Goal: Find specific page/section: Find specific page/section

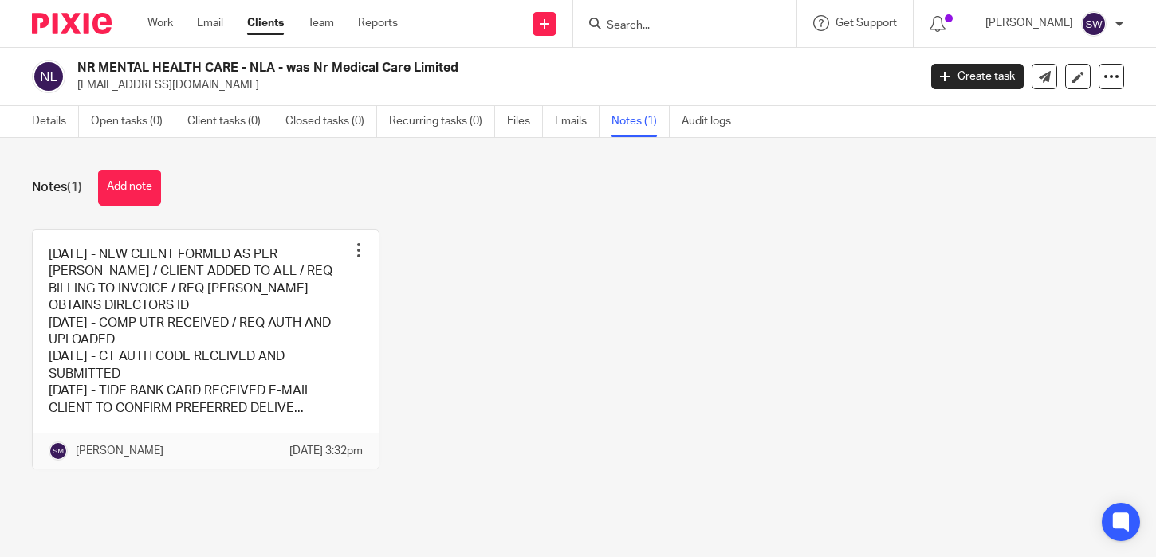
click at [648, 26] on input "Search" at bounding box center [676, 26] width 143 height 14
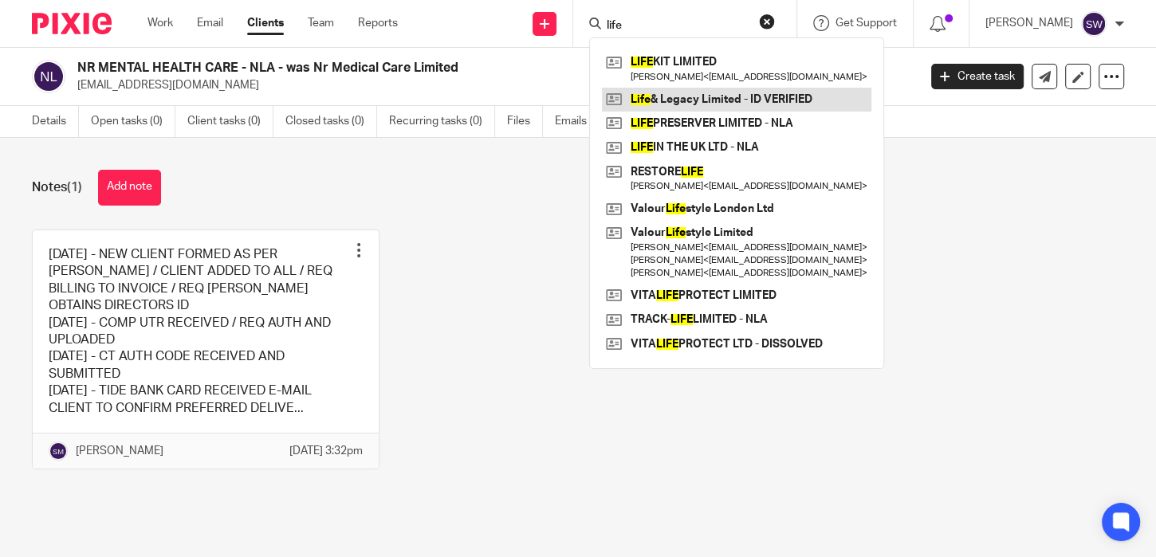
type input "life"
click at [776, 102] on link at bounding box center [736, 100] width 269 height 24
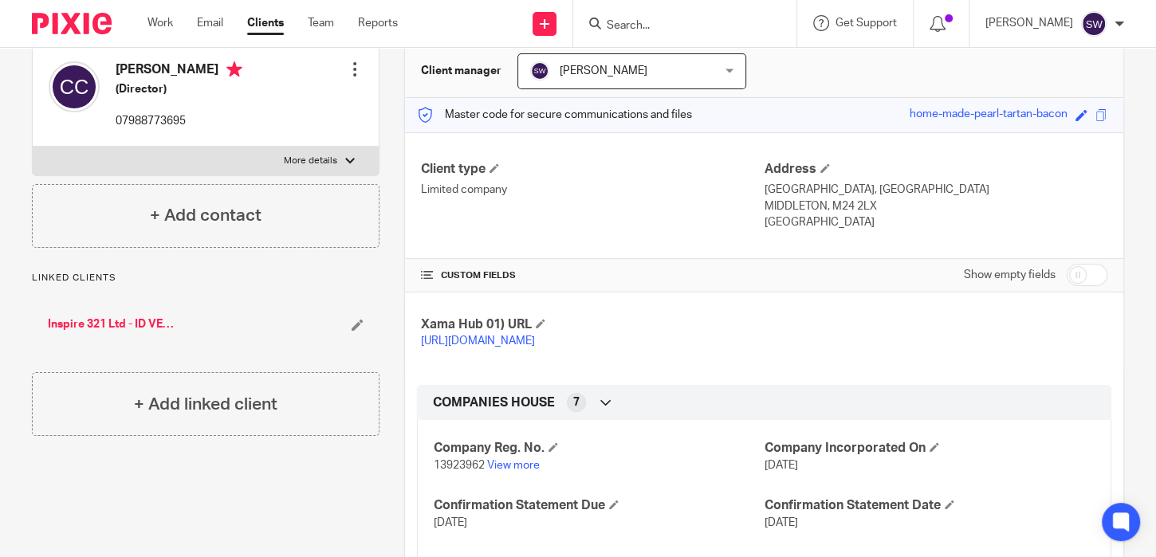
scroll to position [500, 0]
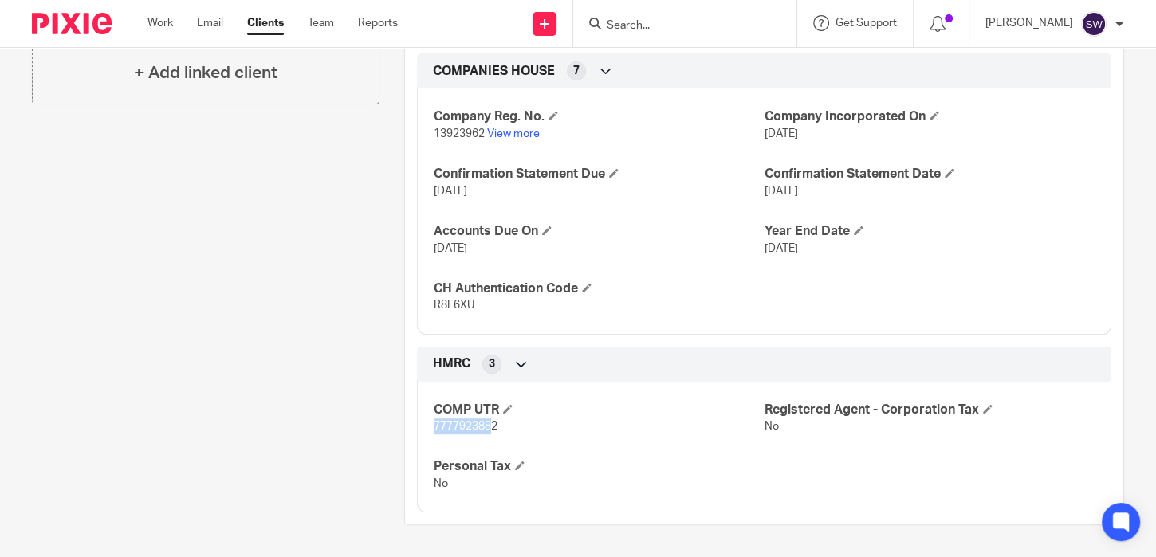
drag, startPoint x: 491, startPoint y: 432, endPoint x: 413, endPoint y: 426, distance: 78.3
click at [417, 426] on div "HMRC 3 COMP UTR 7777923882 Registered Agent - Corporation Tax No Personal Tax No" at bounding box center [764, 430] width 694 height 167
click at [473, 436] on div "COMP UTR 7777923882 Registered Agent - Corporation Tax No Personal Tax No" at bounding box center [764, 441] width 694 height 143
click at [454, 420] on p "7777923882" at bounding box center [599, 426] width 330 height 16
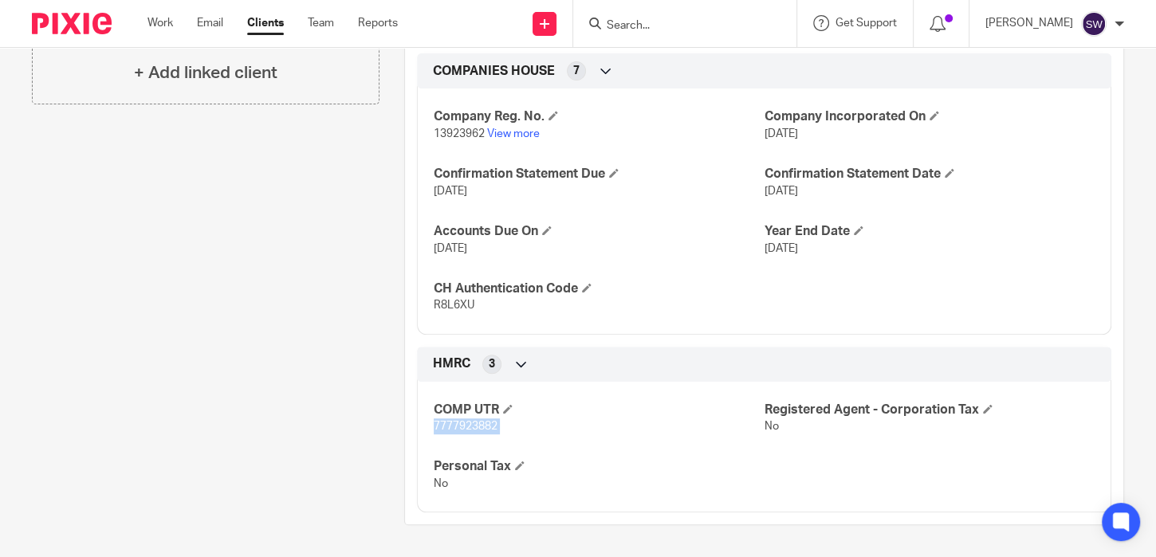
copy span "7777923882"
drag, startPoint x: 481, startPoint y: 134, endPoint x: 421, endPoint y: 137, distance: 59.9
click at [421, 137] on div "Company Reg. No. 13923962 View more Company Incorporated On 17 Feb 2022 Confirm…" at bounding box center [764, 205] width 694 height 257
copy span "13923962"
drag, startPoint x: 463, startPoint y: 303, endPoint x: 420, endPoint y: 305, distance: 43.1
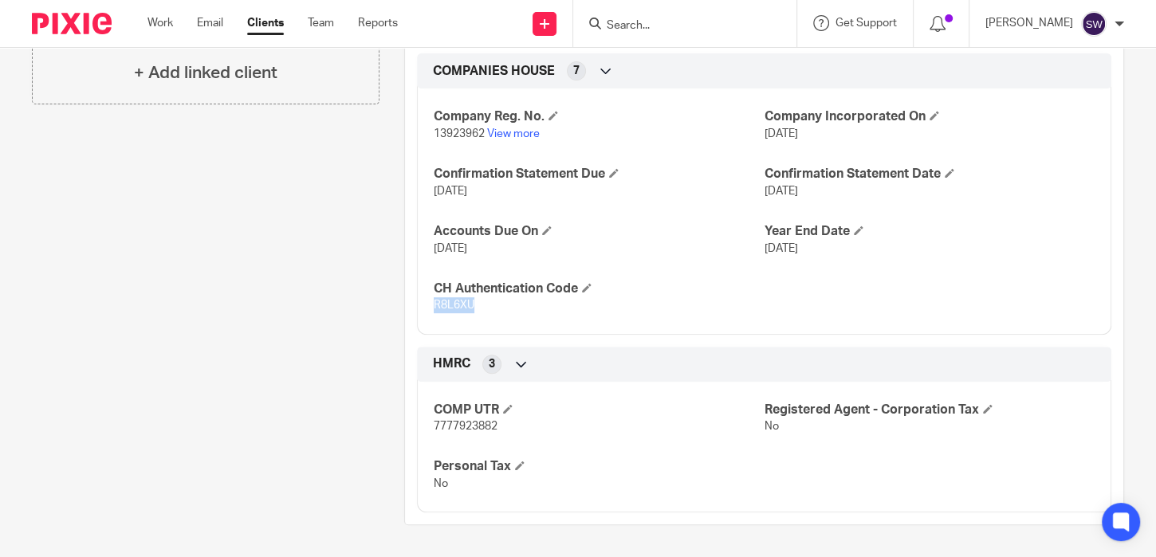
click at [420, 305] on div "Company Reg. No. 13923962 View more Company Incorporated On 17 Feb 2022 Confirm…" at bounding box center [764, 205] width 694 height 257
copy span "R8L6XU"
click at [635, 27] on input "Search" at bounding box center [676, 26] width 143 height 14
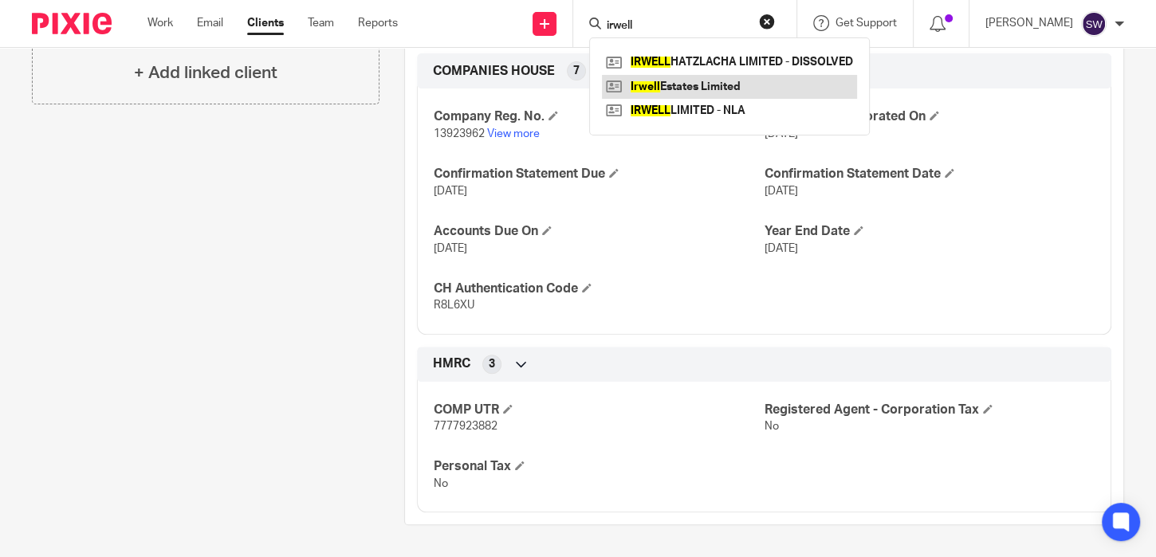
type input "irwell"
click at [719, 86] on link at bounding box center [729, 87] width 255 height 24
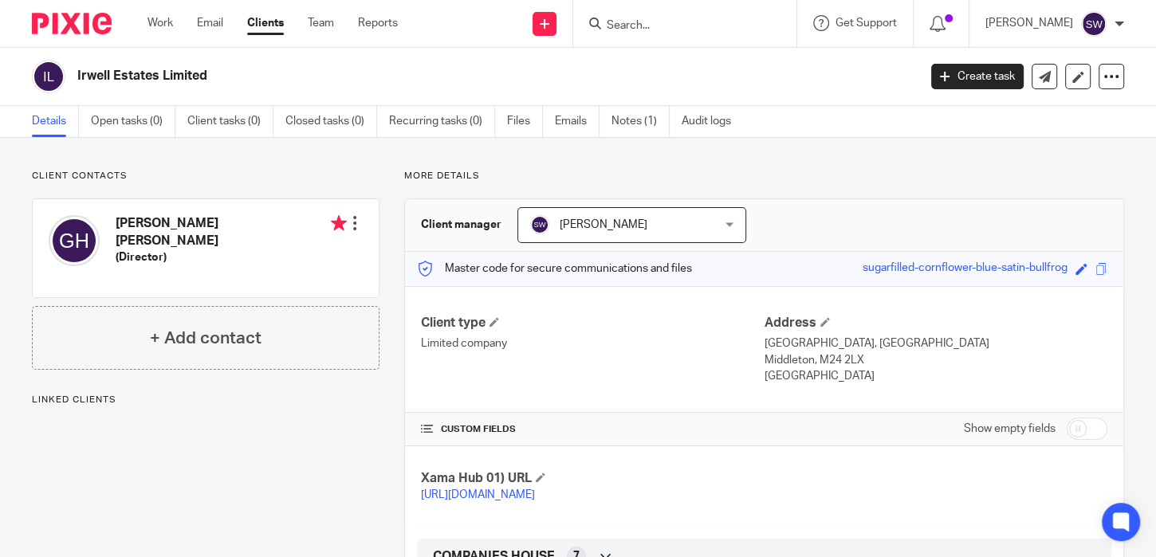
click at [351, 225] on div at bounding box center [355, 223] width 16 height 16
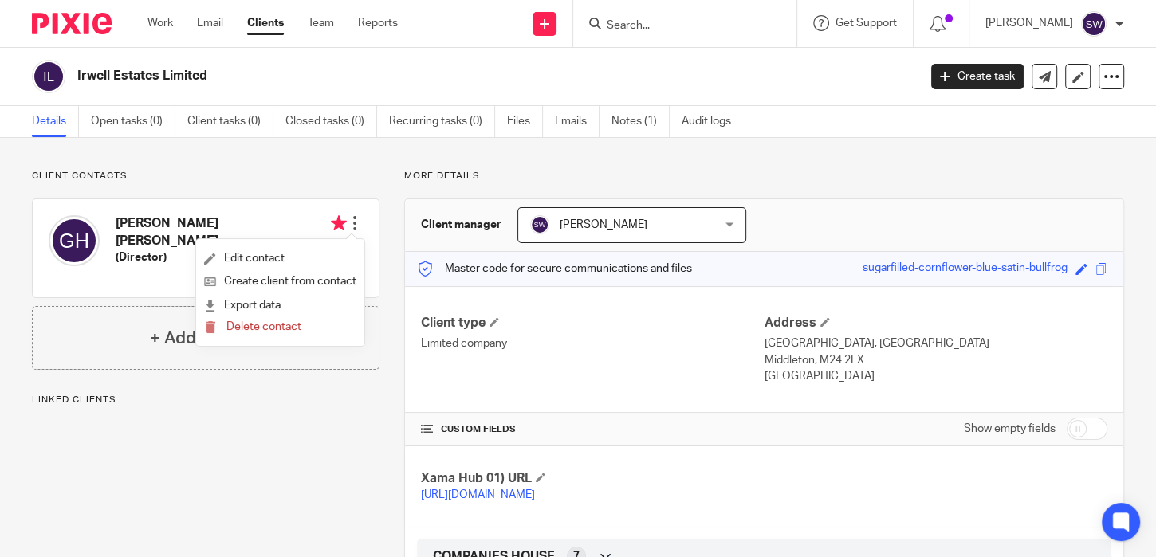
click at [351, 225] on div at bounding box center [355, 223] width 16 height 16
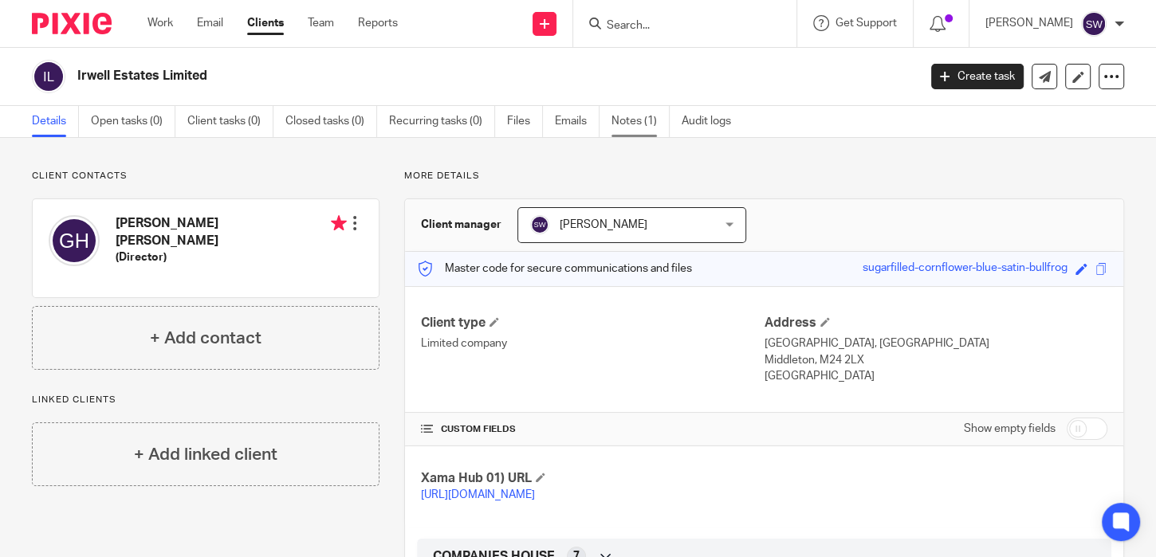
click at [656, 123] on link "Notes (1)" at bounding box center [640, 121] width 58 height 31
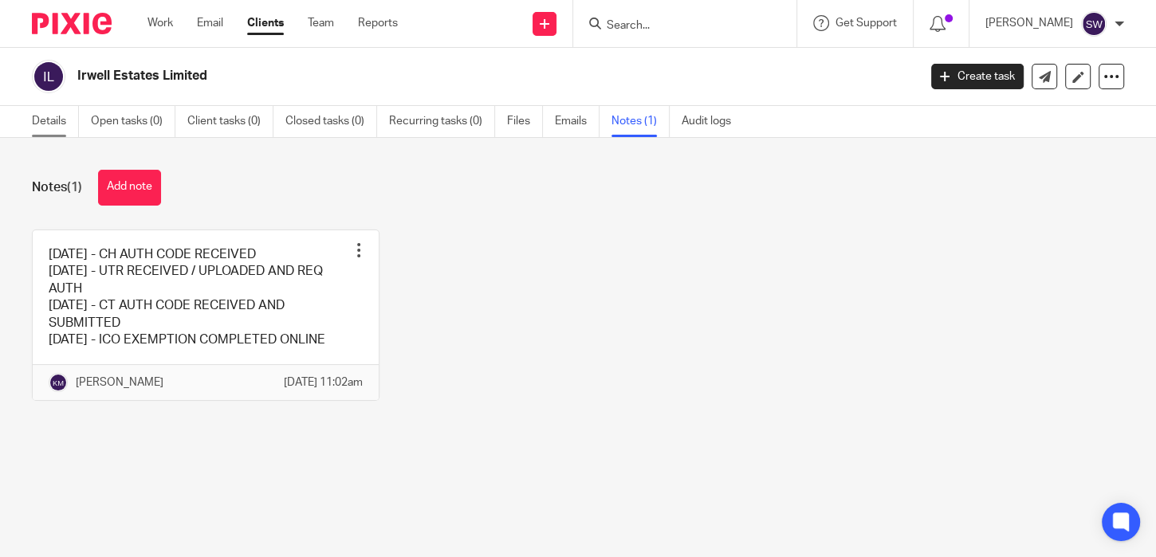
click at [44, 115] on link "Details" at bounding box center [55, 121] width 47 height 31
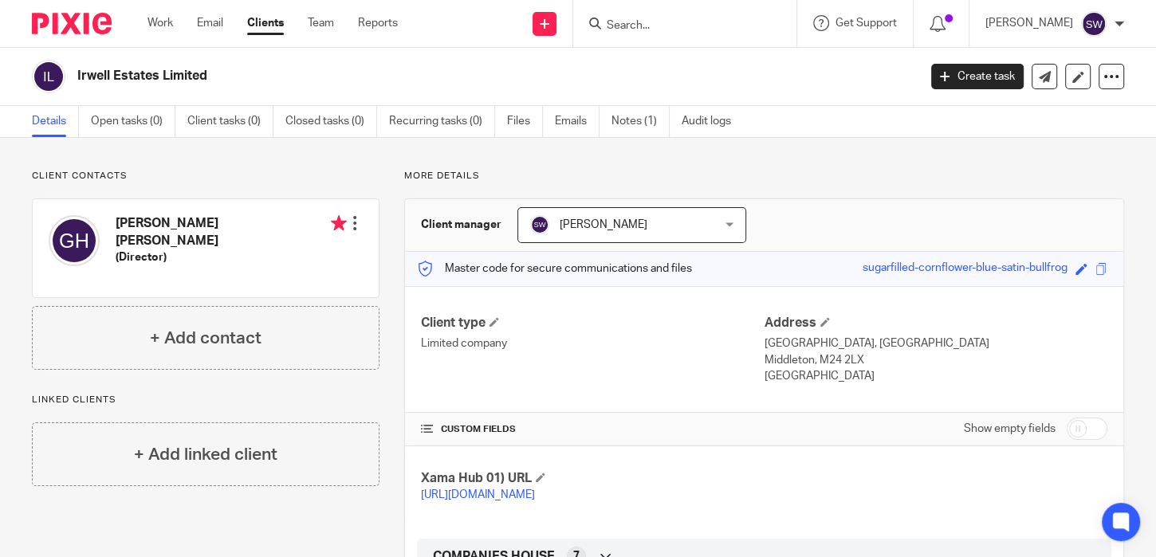
click at [350, 228] on div at bounding box center [355, 223] width 16 height 16
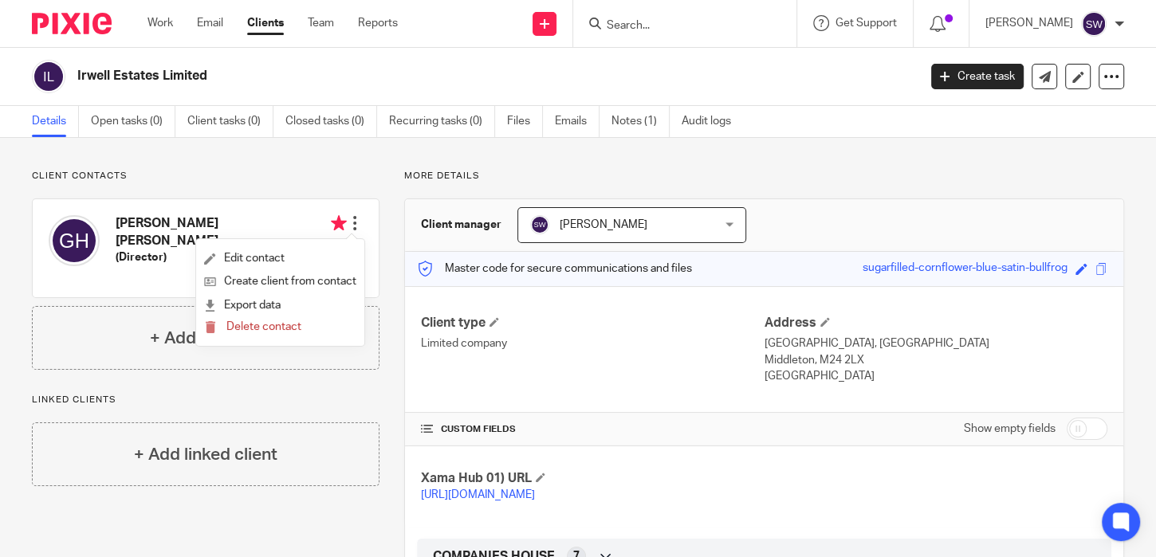
click at [359, 397] on div "Linked clients + Add linked client" at bounding box center [206, 440] width 348 height 92
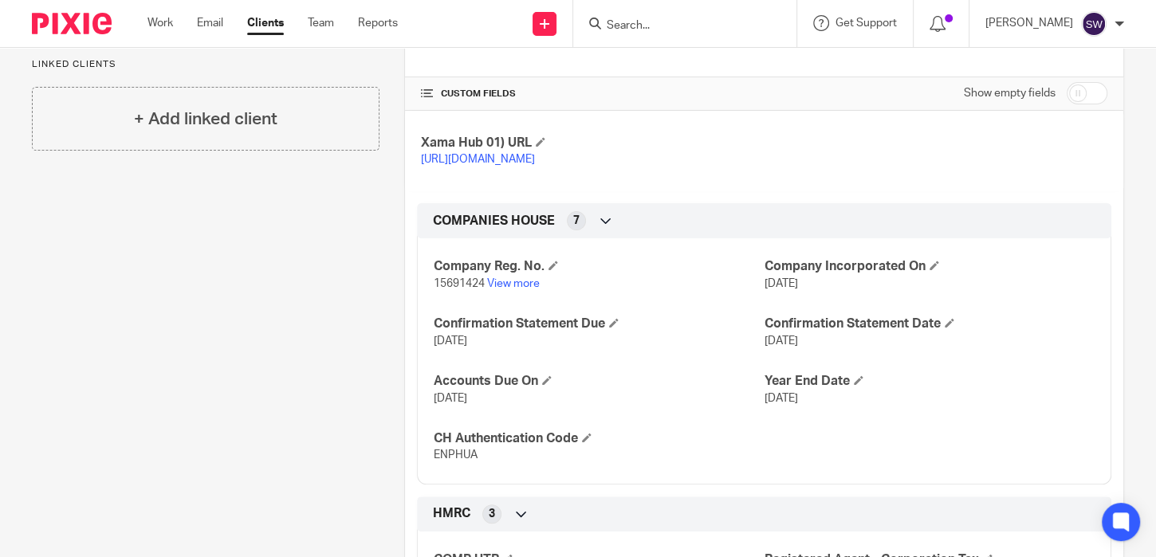
scroll to position [385, 0]
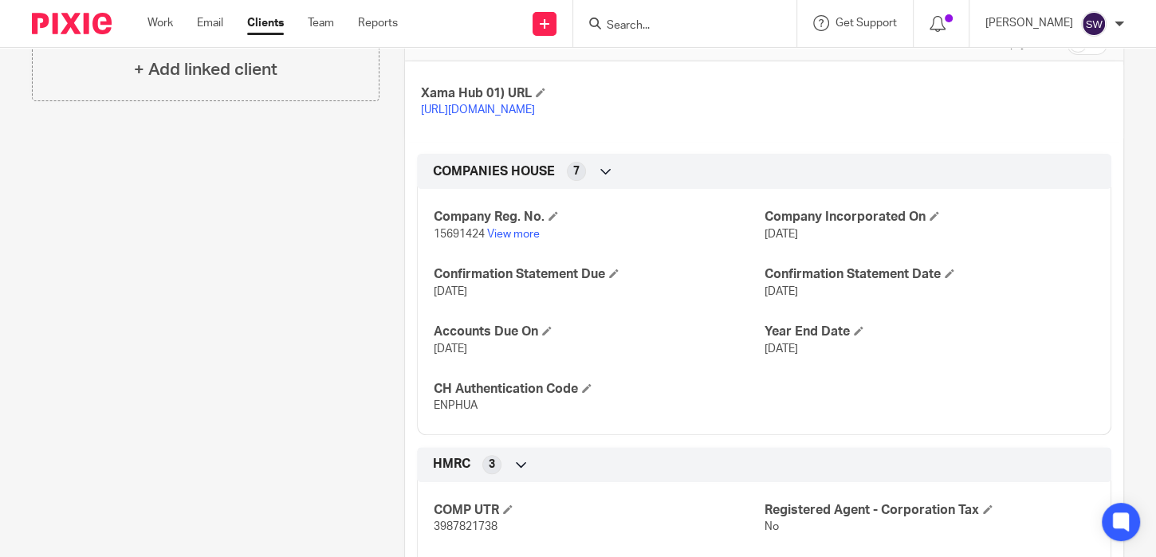
click at [664, 23] on input "Search" at bounding box center [676, 26] width 143 height 14
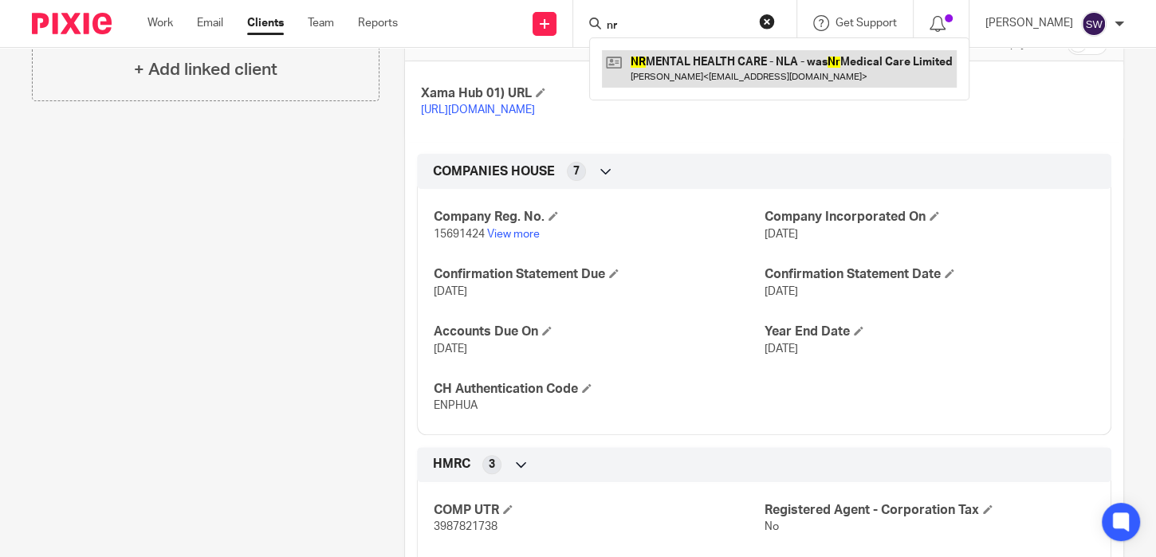
type input "nr"
click at [787, 77] on link at bounding box center [779, 68] width 355 height 37
